Goal: Task Accomplishment & Management: Manage account settings

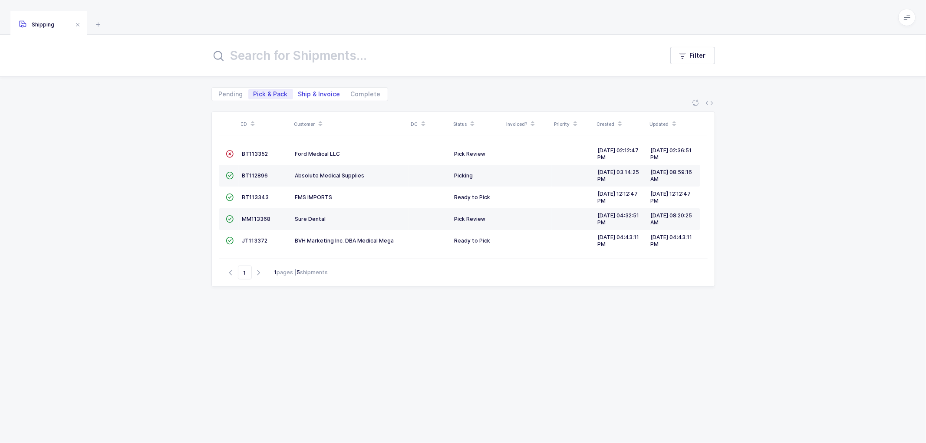
click at [308, 93] on span "Ship & Invoice" at bounding box center [319, 94] width 42 height 6
click at [299, 93] on input "Ship & Invoice" at bounding box center [296, 92] width 6 height 6
radio input "true"
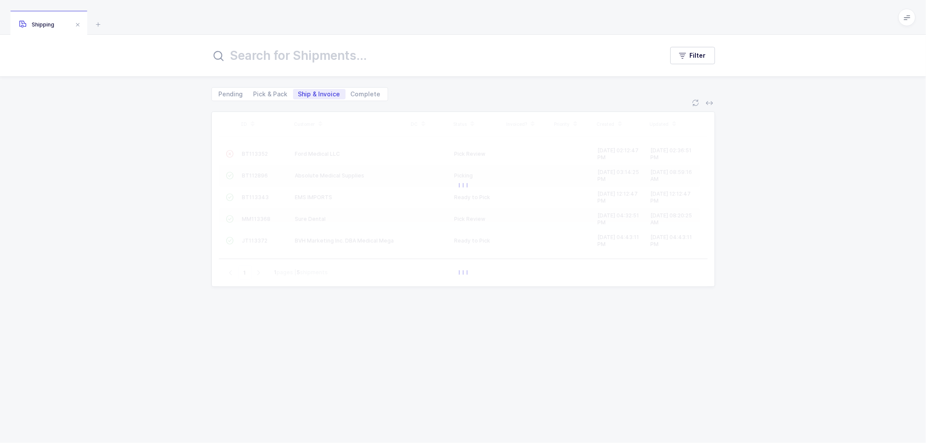
radio input "false"
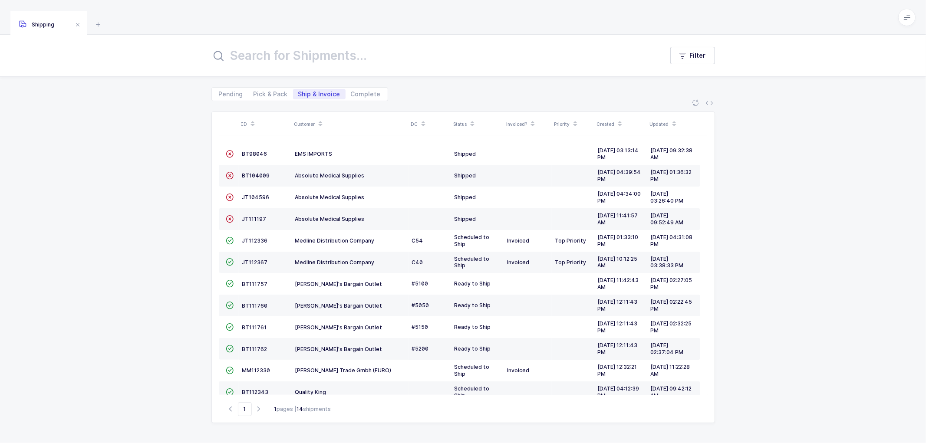
click at [319, 117] on span at bounding box center [320, 124] width 10 height 15
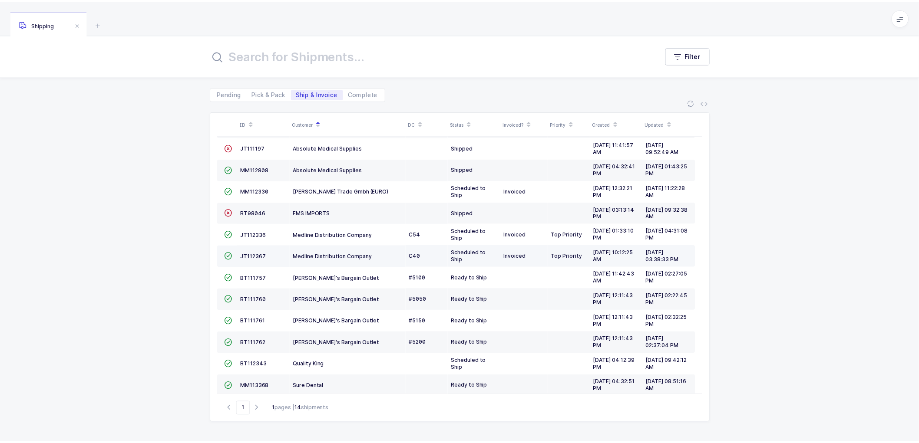
scroll to position [59, 0]
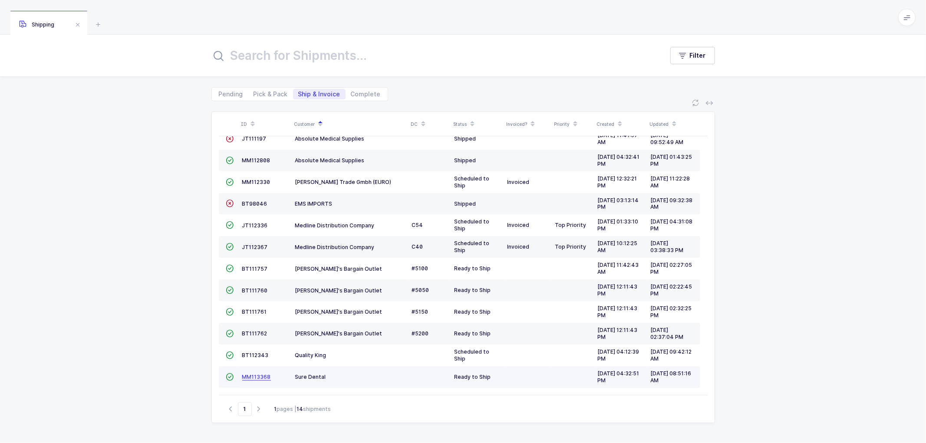
click at [258, 374] on span "MM113368" at bounding box center [256, 377] width 29 height 7
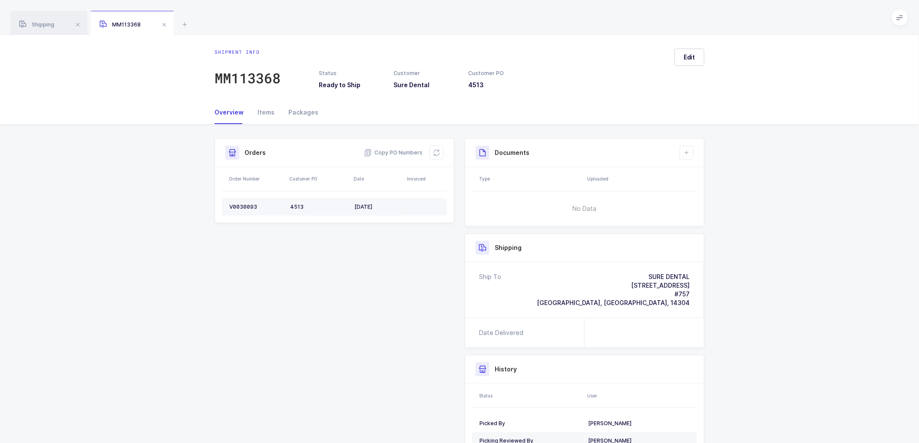
click at [238, 205] on div "V0030093" at bounding box center [256, 207] width 54 height 7
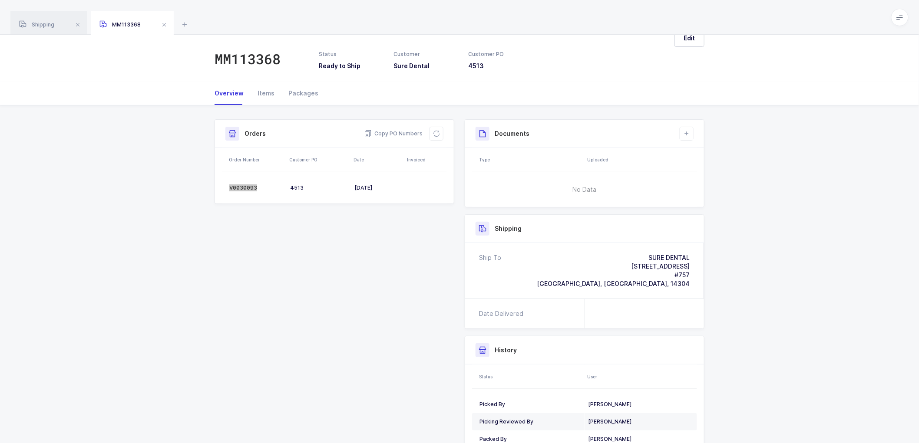
scroll to position [48, 0]
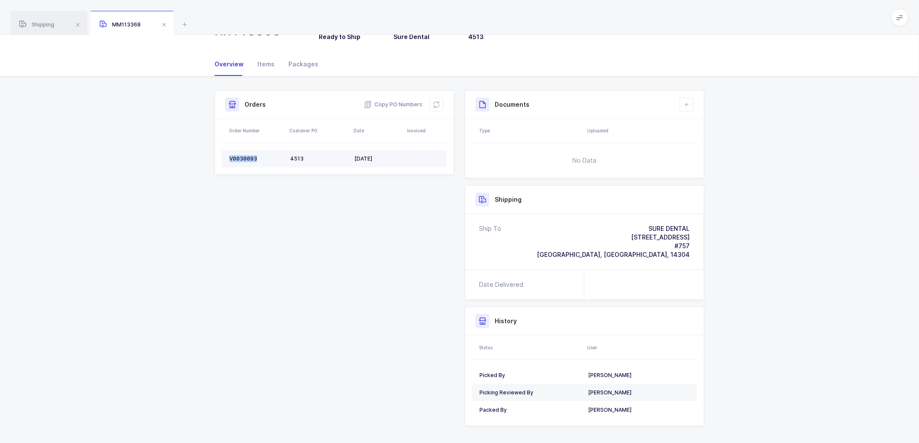
click at [247, 155] on div "V0030093" at bounding box center [256, 158] width 54 height 7
click at [391, 102] on span "Copy PO Numbers" at bounding box center [393, 104] width 59 height 9
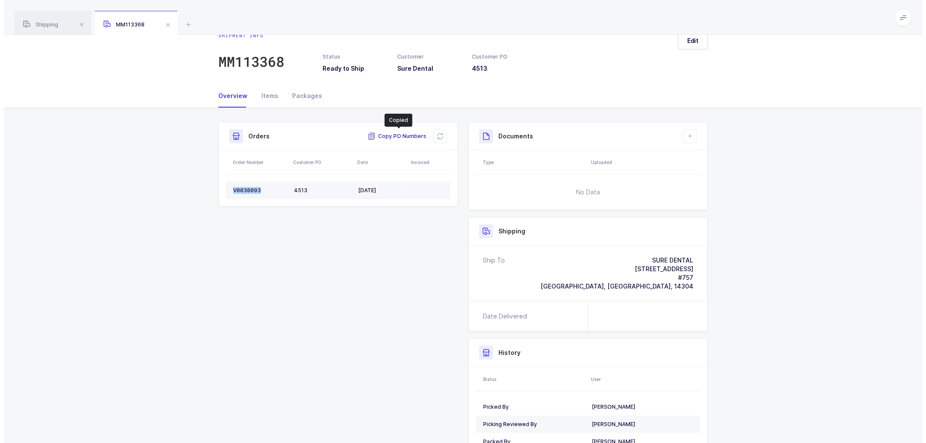
scroll to position [0, 0]
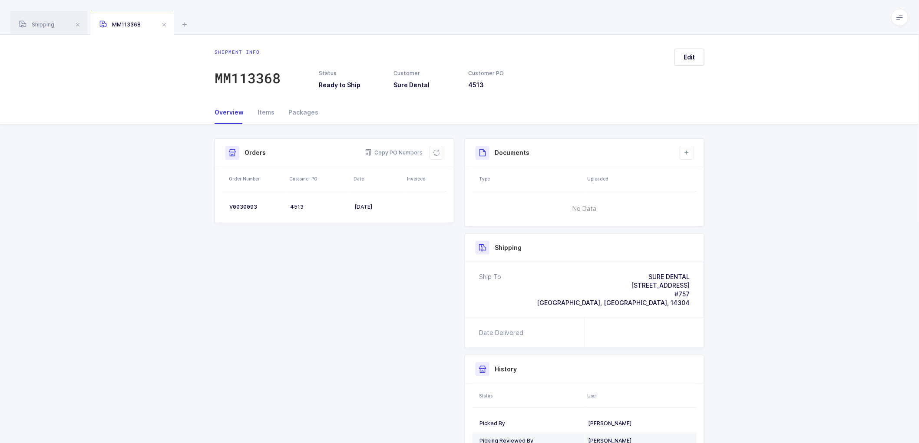
drag, startPoint x: 297, startPoint y: 110, endPoint x: 358, endPoint y: 109, distance: 60.4
click at [300, 109] on div "Packages" at bounding box center [299, 112] width 37 height 23
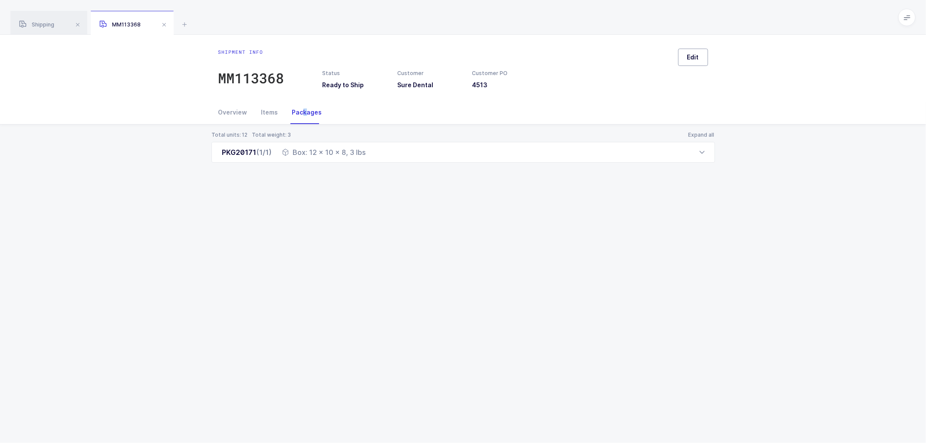
click at [681, 61] on button "Edit" at bounding box center [693, 57] width 30 height 17
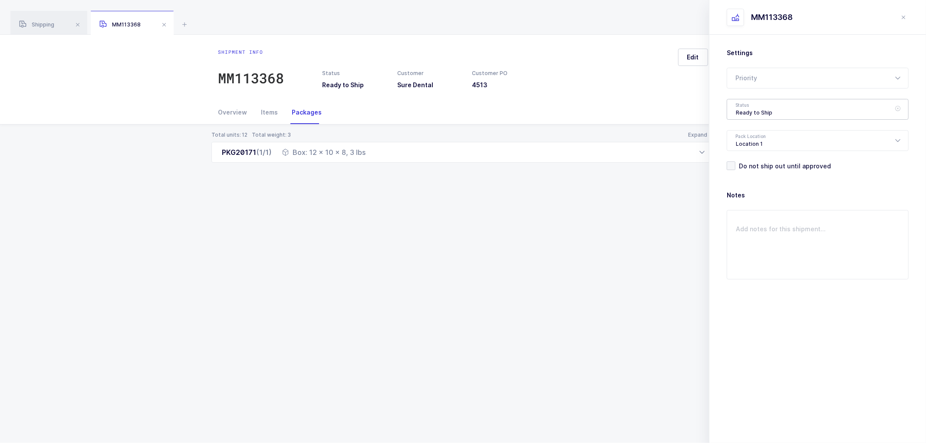
click at [735, 102] on div "Ready to Ship" at bounding box center [818, 109] width 182 height 21
click at [738, 172] on span "Shipped" at bounding box center [748, 175] width 25 height 7
type input "Shipped"
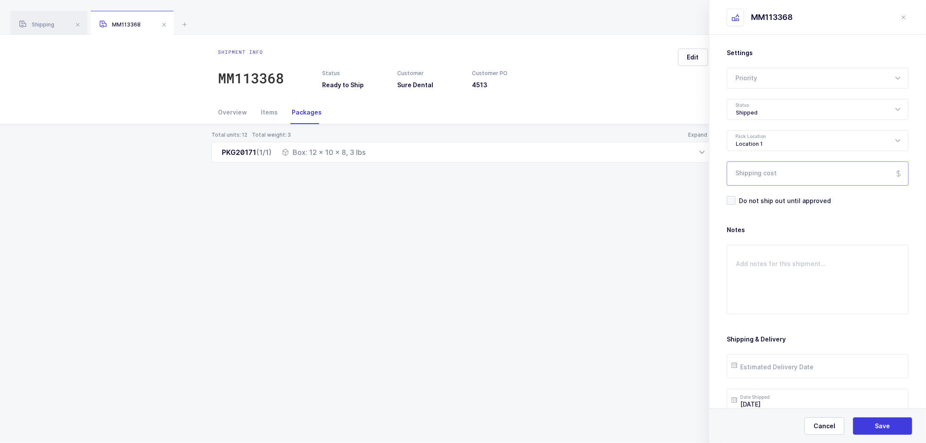
click at [755, 173] on input "Shipping cost" at bounding box center [818, 174] width 182 height 24
paste input "13.61"
type input "13.61"
click at [870, 428] on button "Save" at bounding box center [882, 426] width 59 height 17
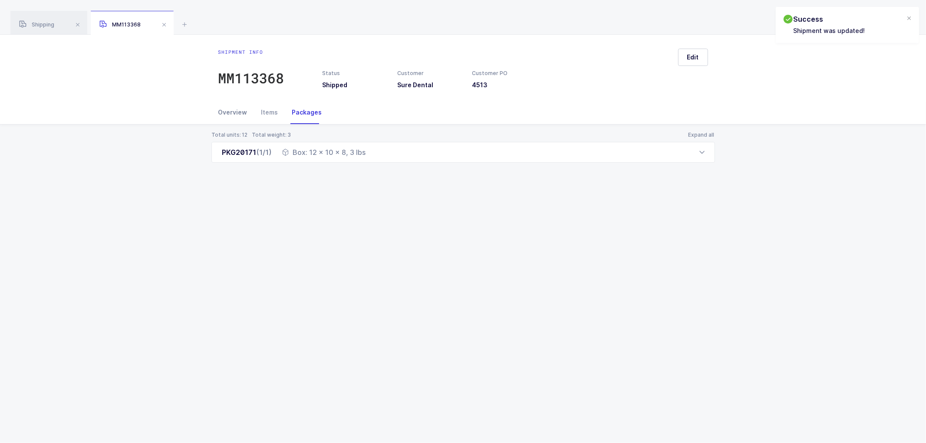
click at [232, 116] on div "Overview" at bounding box center [236, 112] width 36 height 23
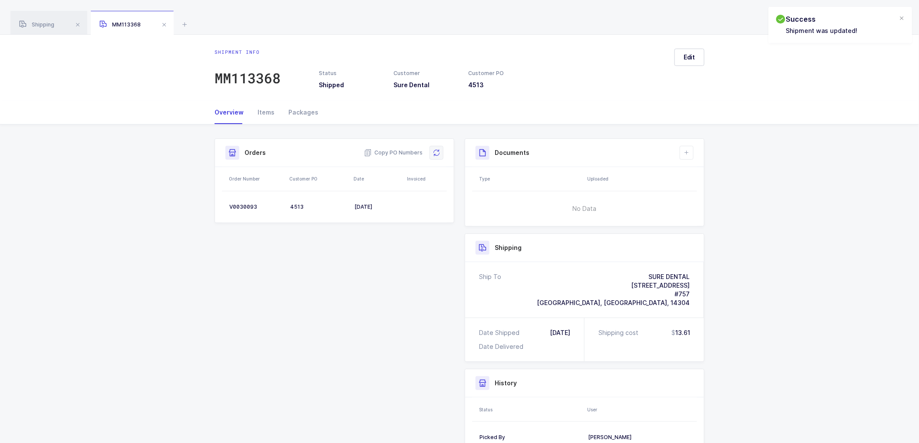
click at [435, 153] on icon at bounding box center [436, 152] width 7 height 7
click at [685, 148] on button at bounding box center [687, 153] width 14 height 14
click at [692, 152] on button at bounding box center [687, 153] width 14 height 14
click at [688, 149] on icon at bounding box center [686, 152] width 7 height 7
click at [703, 172] on li "Create Document" at bounding box center [715, 178] width 65 height 14
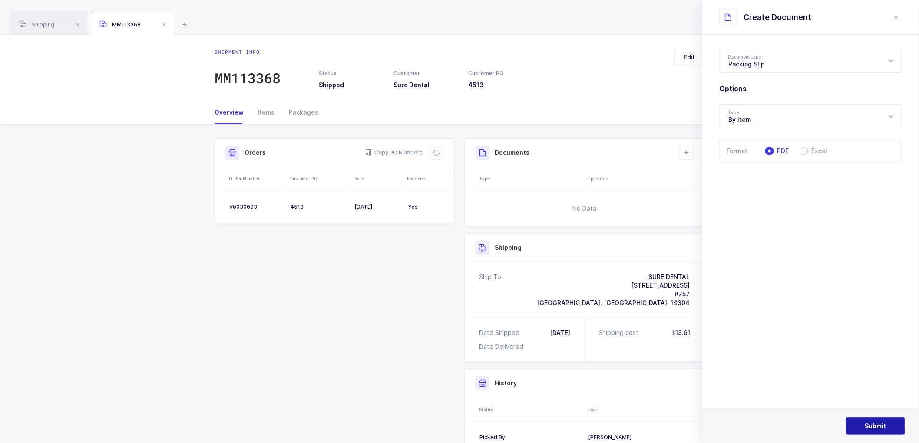
click at [871, 422] on button "Submit" at bounding box center [875, 426] width 59 height 17
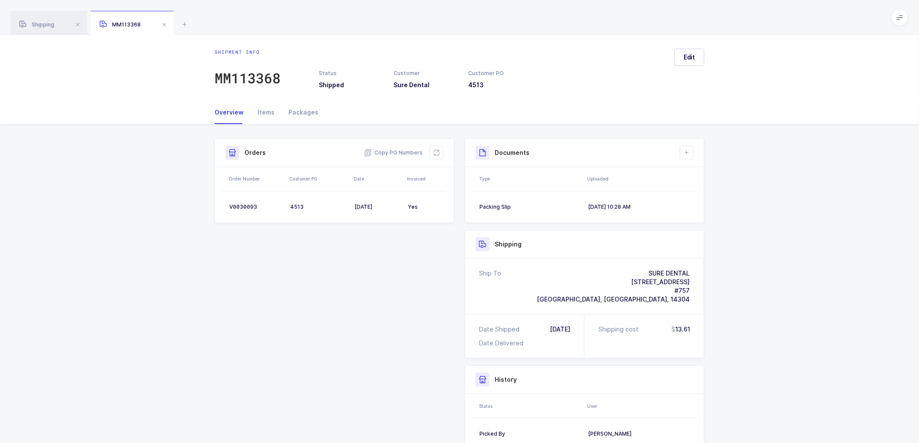
click at [44, 22] on span "Shipping" at bounding box center [36, 24] width 35 height 7
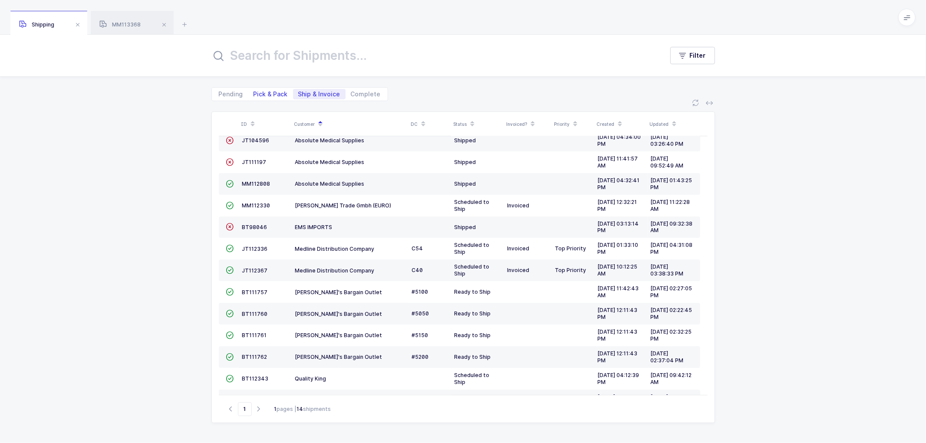
drag, startPoint x: 262, startPoint y: 93, endPoint x: 284, endPoint y: 96, distance: 21.9
click at [261, 93] on span "Pick & Pack" at bounding box center [271, 94] width 34 height 6
click at [254, 93] on input "Pick & Pack" at bounding box center [251, 92] width 6 height 6
radio input "true"
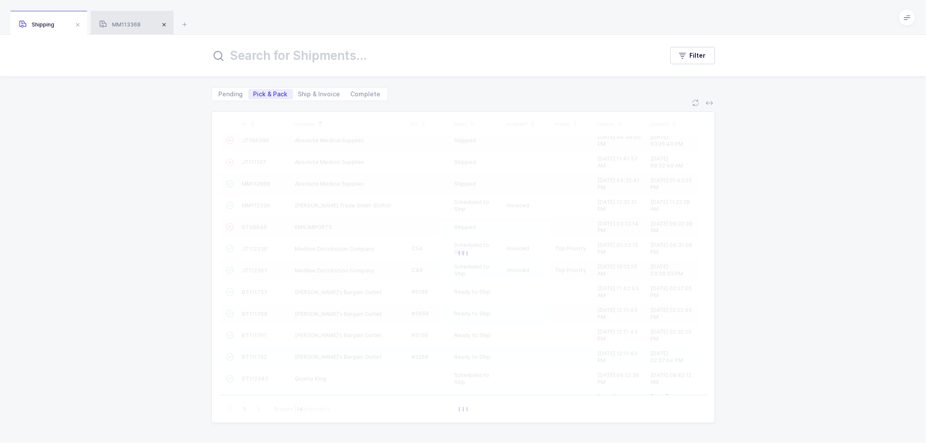
click at [163, 23] on span at bounding box center [164, 25] width 10 height 10
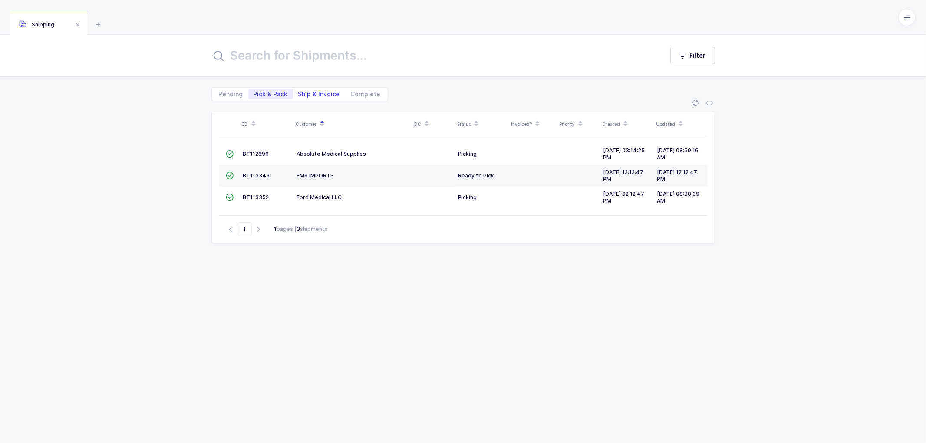
click at [319, 92] on span "Ship & Invoice" at bounding box center [319, 94] width 42 height 6
click at [299, 92] on input "Ship & Invoice" at bounding box center [296, 92] width 6 height 6
radio input "true"
radio input "false"
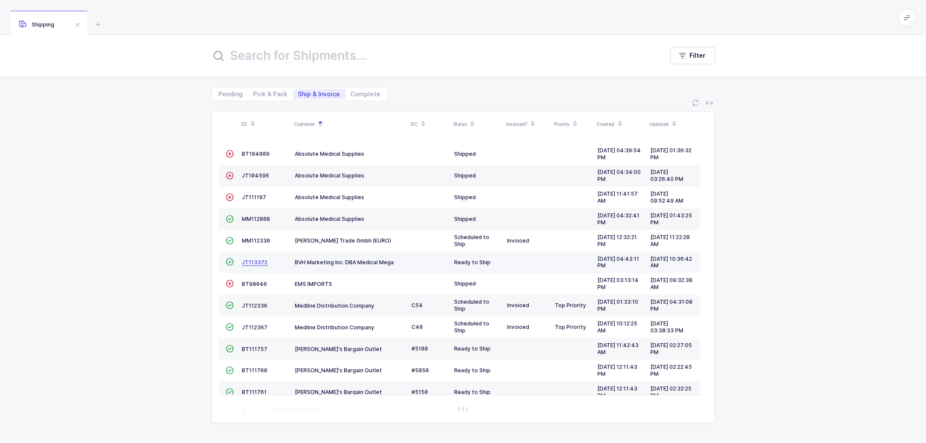
click at [251, 262] on span "JT113372" at bounding box center [255, 262] width 26 height 7
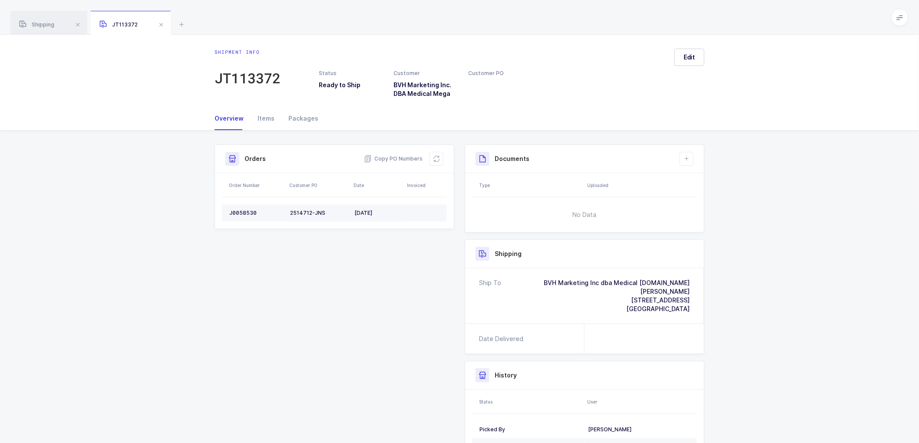
click at [246, 209] on td "J0058530" at bounding box center [254, 213] width 65 height 17
copy div "J0058530"
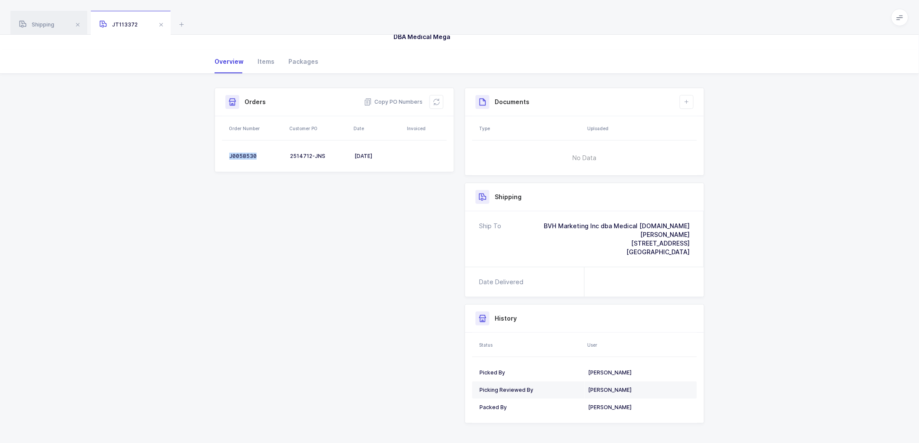
scroll to position [66, 0]
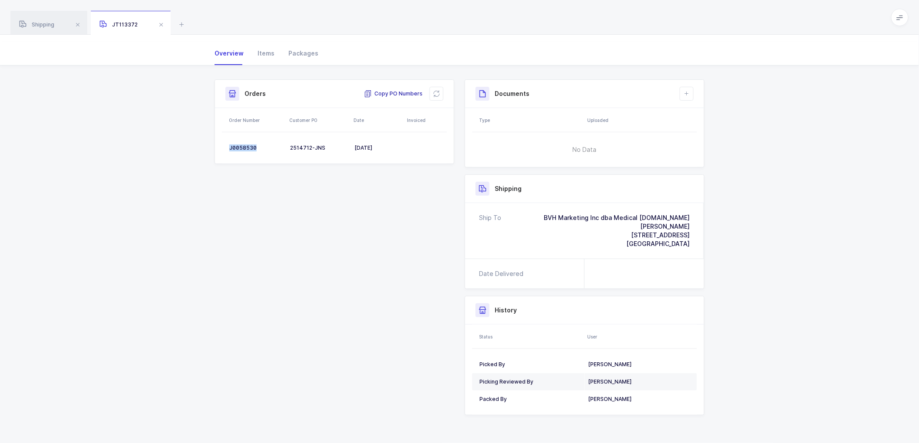
click at [397, 89] on span "Copy PO Numbers" at bounding box center [393, 93] width 59 height 9
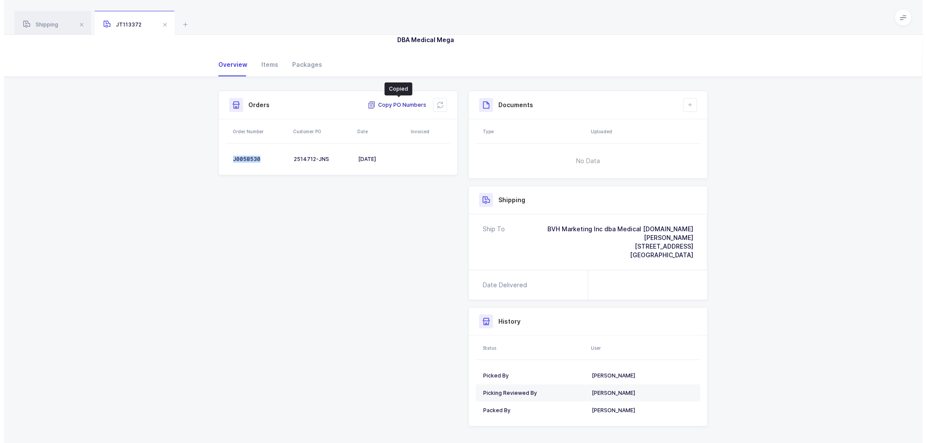
scroll to position [0, 0]
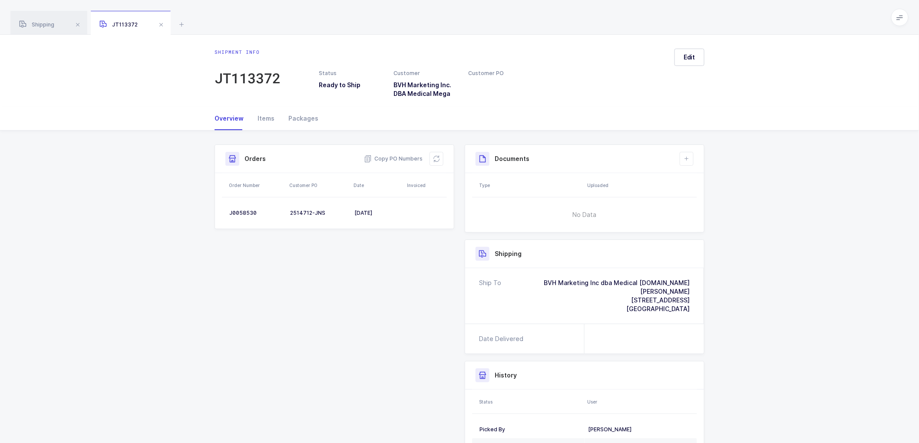
drag, startPoint x: 301, startPoint y: 115, endPoint x: 463, endPoint y: 131, distance: 162.7
click at [302, 115] on div "Packages" at bounding box center [299, 118] width 37 height 23
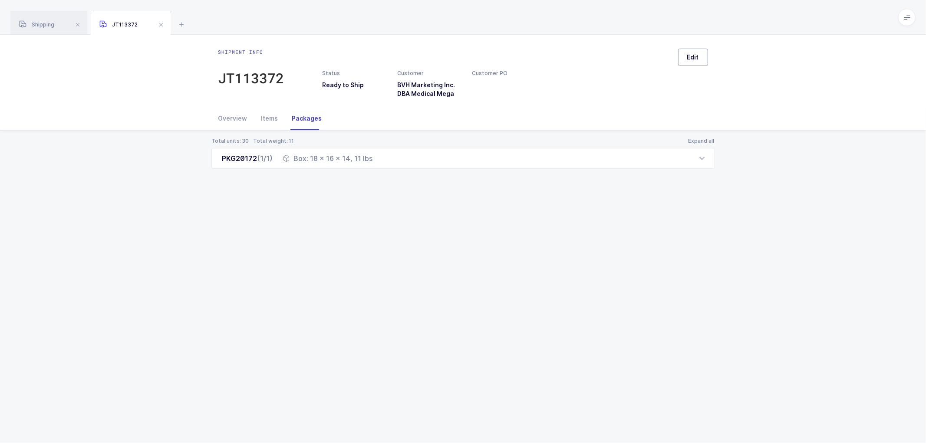
drag, startPoint x: 694, startPoint y: 53, endPoint x: 698, endPoint y: 56, distance: 5.0
click at [694, 54] on span "Edit" at bounding box center [693, 57] width 12 height 9
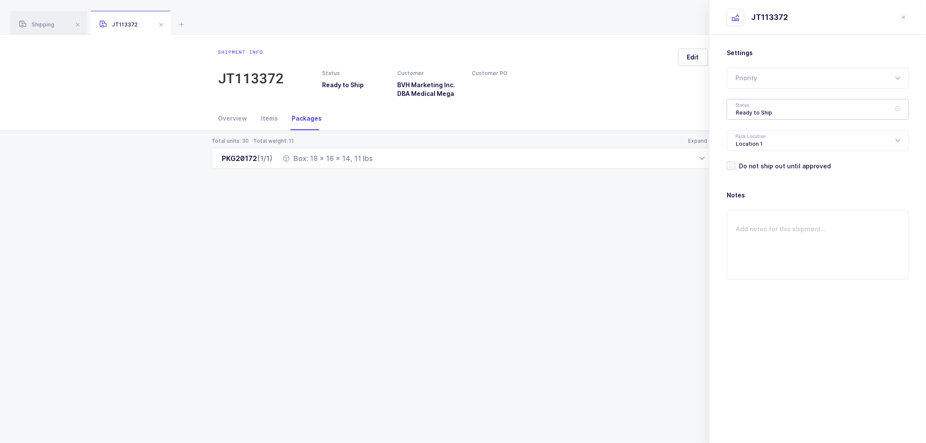
click at [743, 111] on div "Ready to Ship" at bounding box center [818, 109] width 182 height 21
click at [658, 220] on div "Shipment info JT113372 Status Ready to Ship Customer BVH Marketing Inc. DBA Med…" at bounding box center [463, 239] width 926 height 409
drag, startPoint x: 908, startPoint y: 16, endPoint x: 900, endPoint y: 16, distance: 7.9
click at [907, 16] on button "close drawer" at bounding box center [903, 17] width 10 height 10
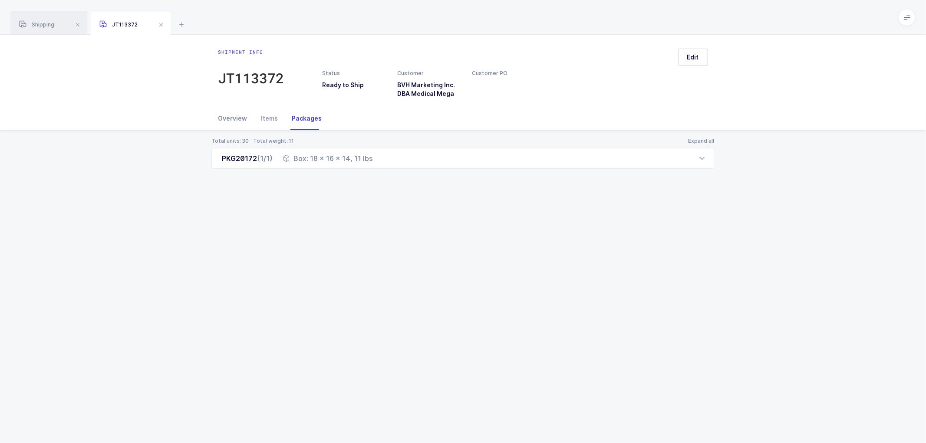
click at [235, 115] on div "Overview" at bounding box center [236, 118] width 36 height 23
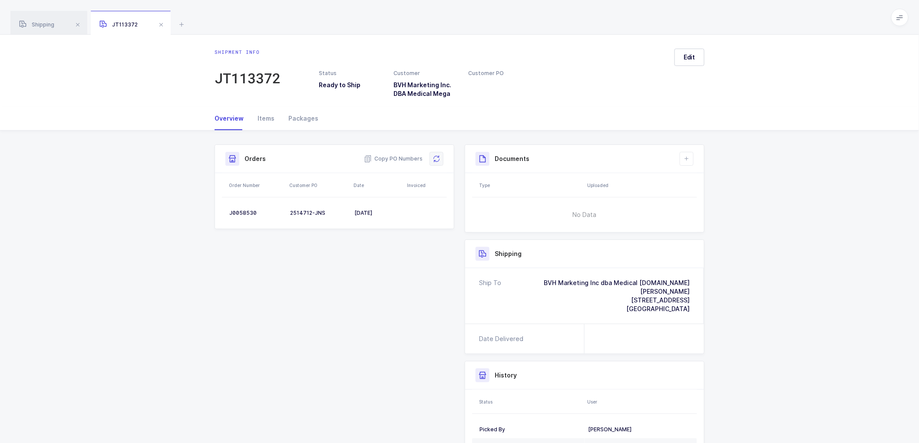
click at [435, 161] on icon at bounding box center [436, 158] width 7 height 7
drag, startPoint x: 436, startPoint y: 157, endPoint x: 443, endPoint y: 156, distance: 7.0
click at [437, 157] on icon at bounding box center [436, 158] width 7 height 7
drag, startPoint x: 688, startPoint y: 155, endPoint x: 679, endPoint y: 158, distance: 9.6
click at [686, 158] on icon at bounding box center [686, 158] width 7 height 7
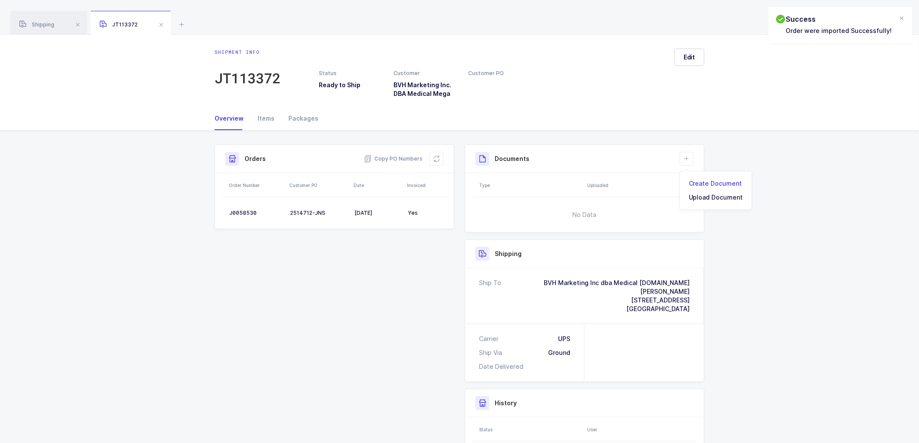
click at [711, 181] on li "Create Document" at bounding box center [715, 184] width 65 height 14
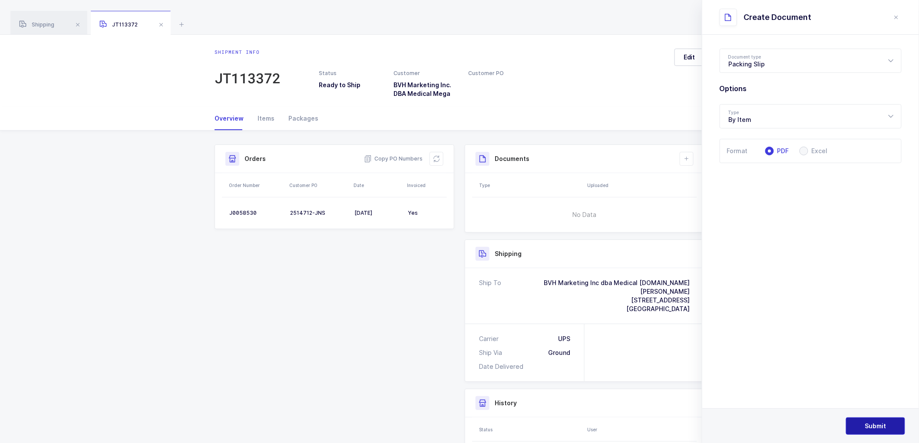
click at [875, 422] on span "Submit" at bounding box center [875, 426] width 21 height 9
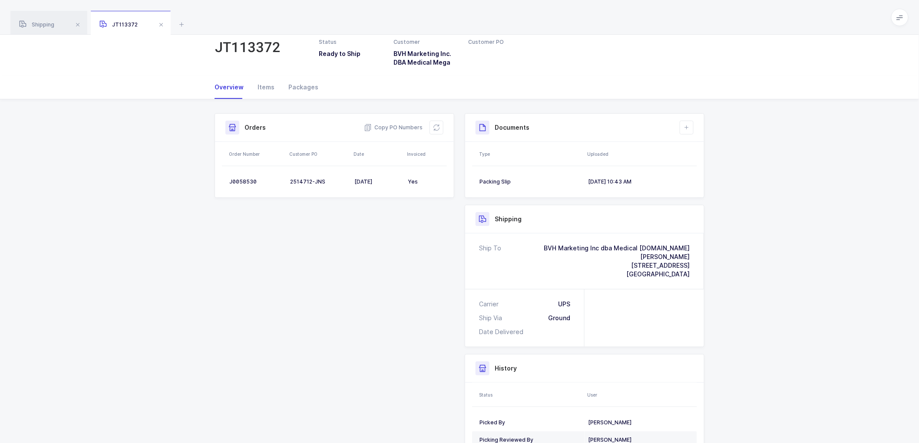
scroll to position [48, 0]
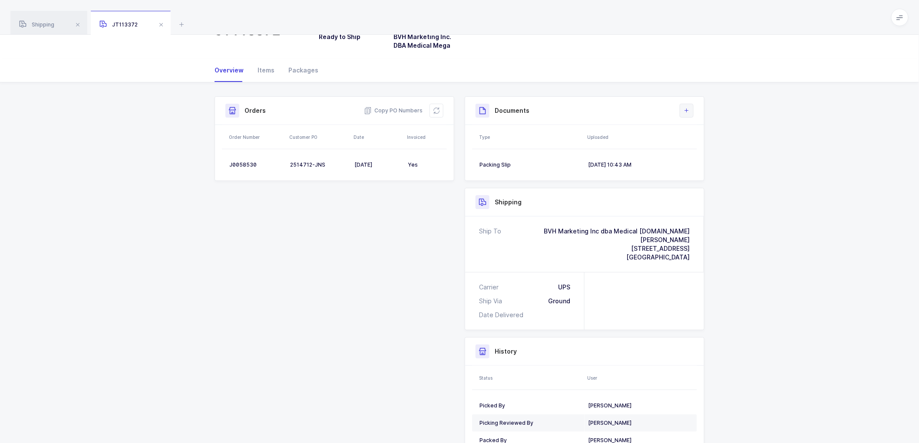
click at [687, 111] on icon at bounding box center [686, 110] width 7 height 7
drag, startPoint x: 797, startPoint y: 160, endPoint x: 855, endPoint y: 130, distance: 65.6
click at [798, 160] on div "Shipment Info Shipment Number JT113372 Status Ready to Ship Customer BVH Market…" at bounding box center [459, 293] width 919 height 422
drag, startPoint x: 795, startPoint y: 158, endPoint x: 720, endPoint y: 124, distance: 82.6
click at [792, 157] on div "Shipment Info Shipment Number JT113372 Status Ready to Ship Customer BVH Market…" at bounding box center [459, 293] width 919 height 422
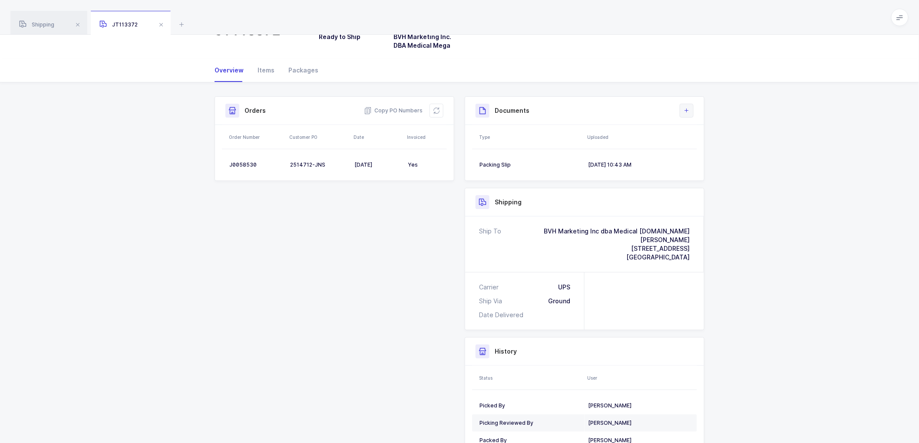
click at [689, 109] on icon at bounding box center [686, 110] width 7 height 7
click at [785, 244] on div "Shipment Info Shipment Number JT113372 Status Ready to Ship Customer BVH Market…" at bounding box center [459, 293] width 919 height 422
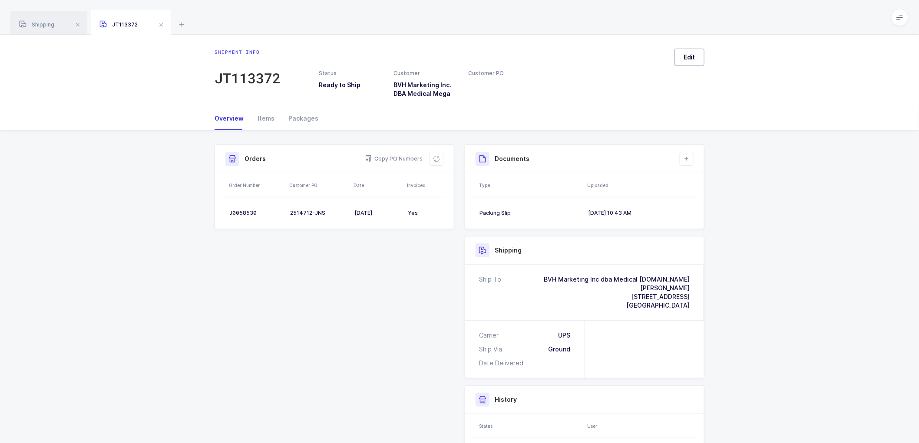
drag, startPoint x: 696, startPoint y: 54, endPoint x: 749, endPoint y: 102, distance: 71.3
click at [697, 54] on button "Edit" at bounding box center [689, 57] width 30 height 17
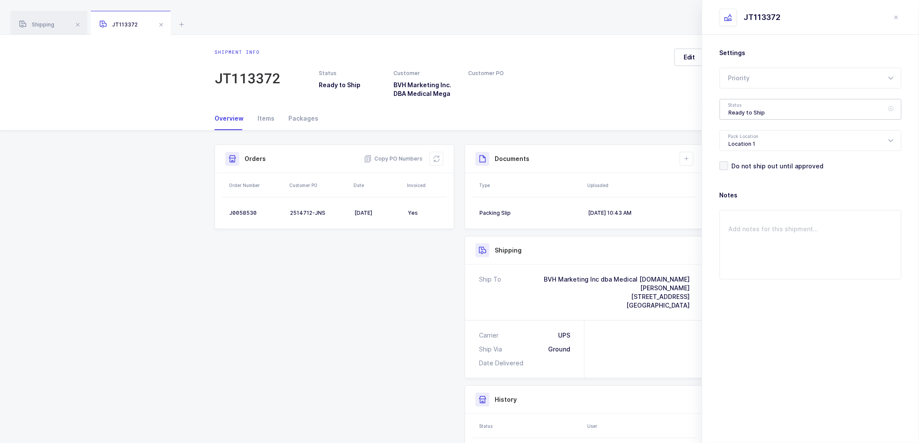
click at [744, 111] on div "Ready to Ship" at bounding box center [810, 109] width 182 height 21
click at [735, 172] on span "Shipped" at bounding box center [741, 175] width 25 height 7
type input "Shipped"
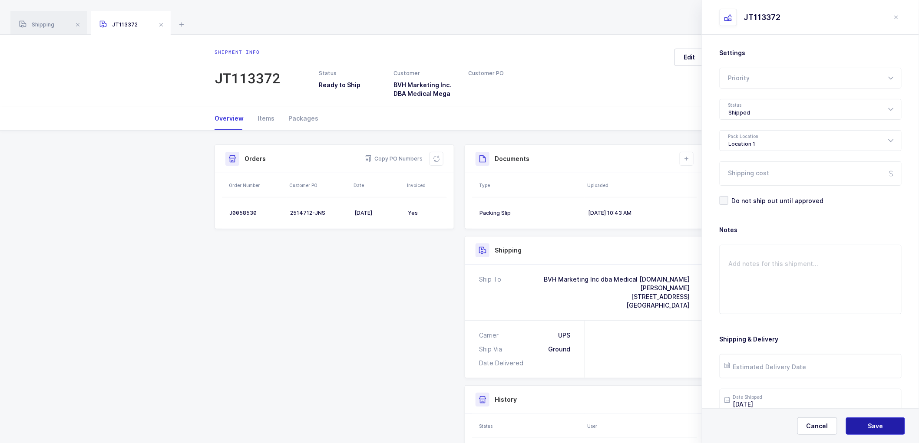
click at [858, 422] on button "Save" at bounding box center [875, 426] width 59 height 17
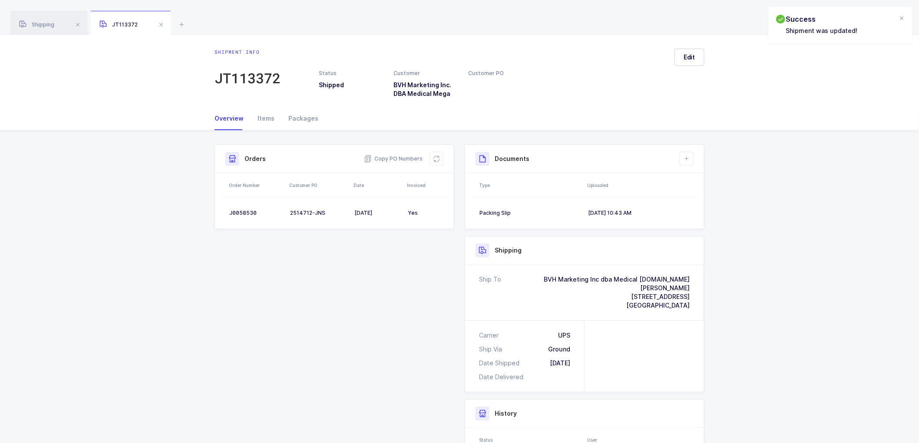
click at [325, 264] on div "Shipment Info Shipment Number JT113372 Status Shipped Customer BVH Marketing In…" at bounding box center [459, 345] width 500 height 401
click at [158, 23] on span at bounding box center [161, 25] width 10 height 10
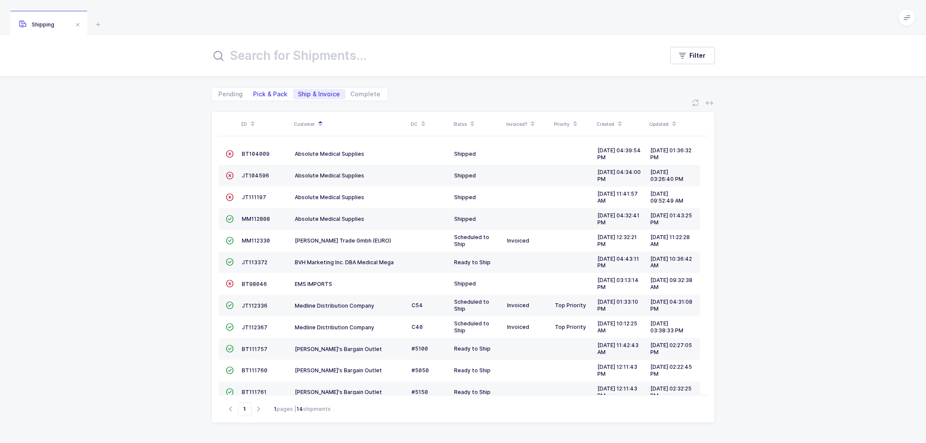
click at [261, 95] on span "Pick & Pack" at bounding box center [271, 94] width 34 height 6
click at [254, 95] on input "Pick & Pack" at bounding box center [251, 92] width 6 height 6
radio input "true"
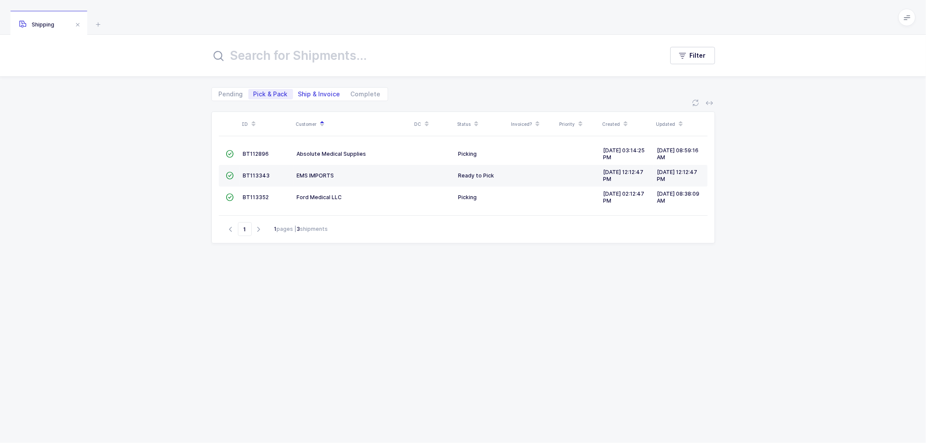
click at [314, 92] on span "Ship & Invoice" at bounding box center [319, 94] width 42 height 6
click at [299, 92] on input "Ship & Invoice" at bounding box center [296, 92] width 6 height 6
radio input "true"
radio input "false"
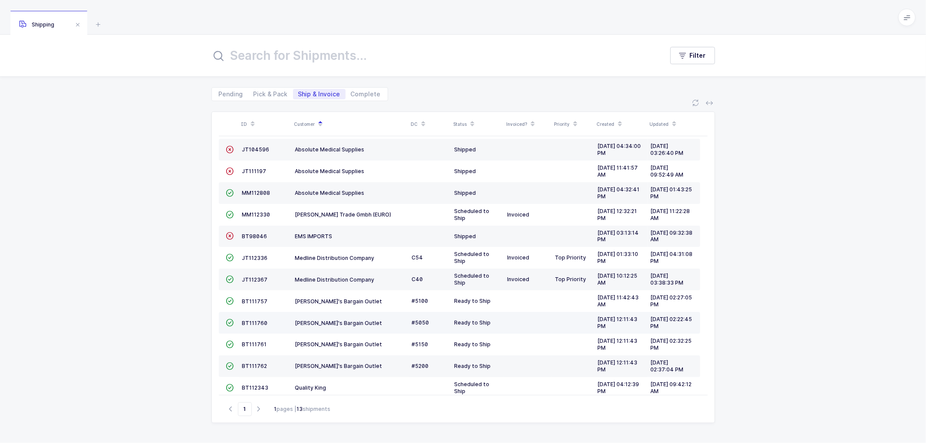
scroll to position [38, 0]
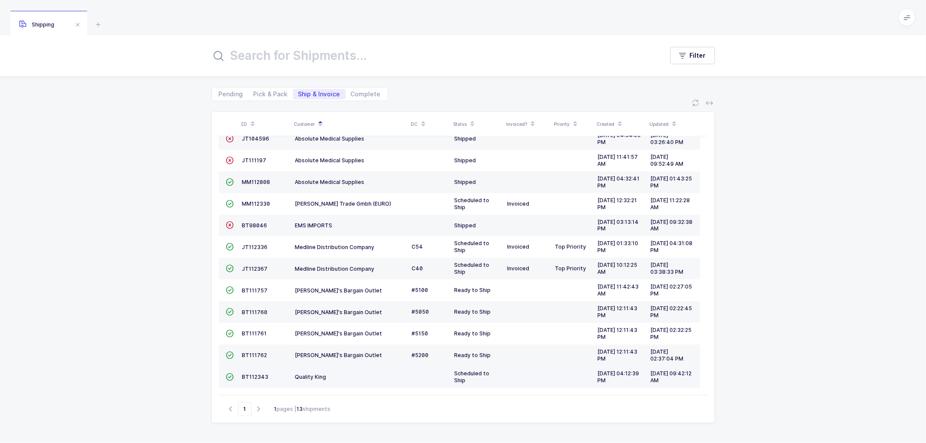
click at [255, 372] on td "BT112343" at bounding box center [265, 377] width 53 height 22
click at [255, 375] on span "BT112343" at bounding box center [255, 377] width 26 height 7
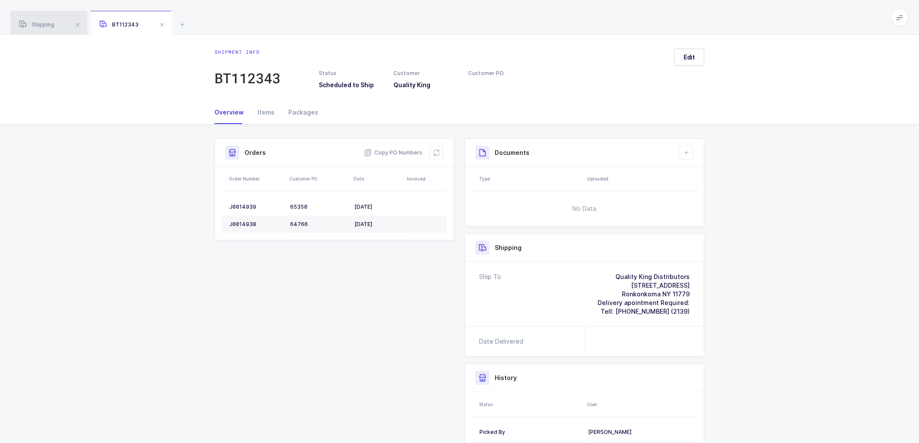
click at [42, 21] on div "Shipping" at bounding box center [48, 23] width 77 height 24
